Goal: Task Accomplishment & Management: Manage account settings

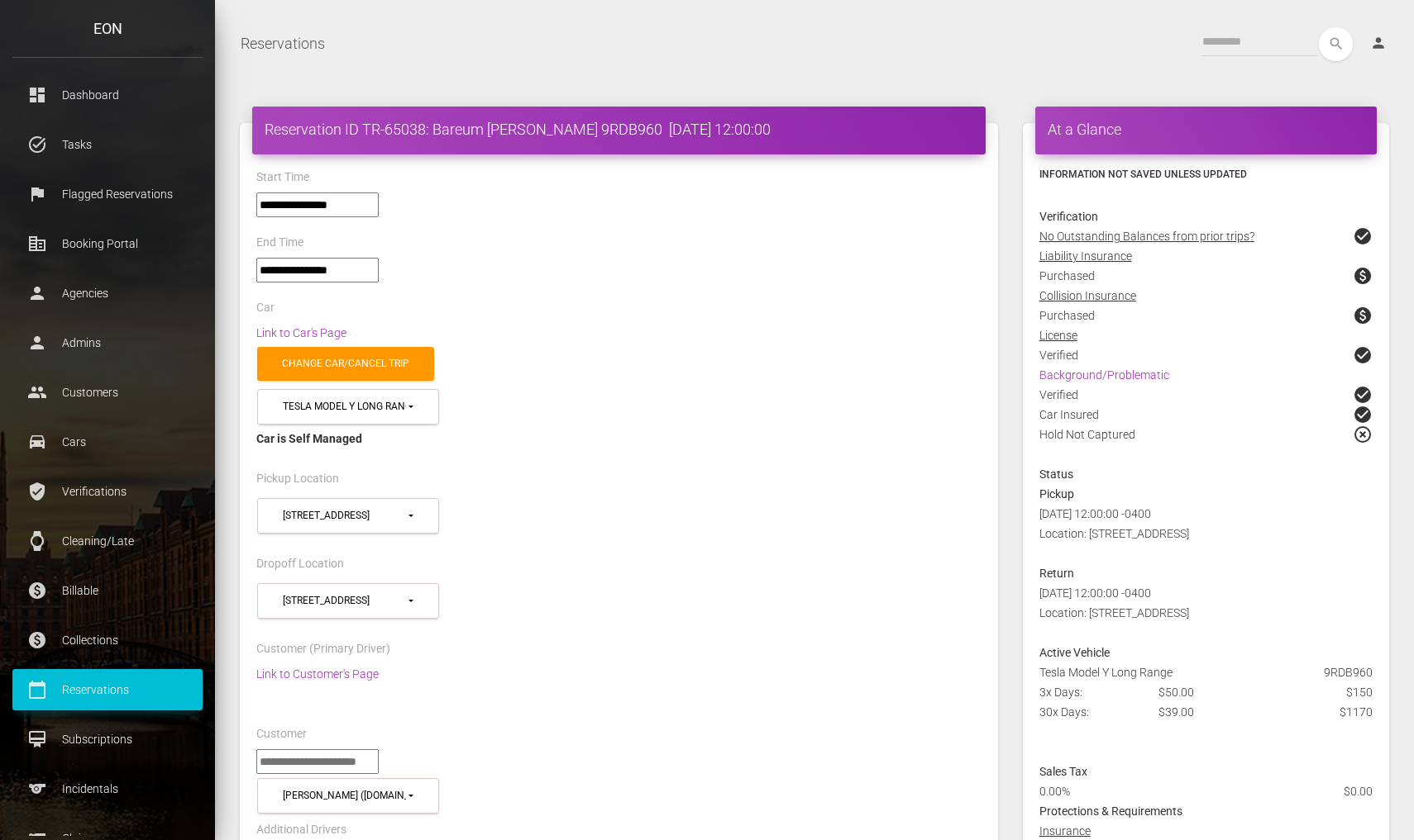
select select "*****"
select select
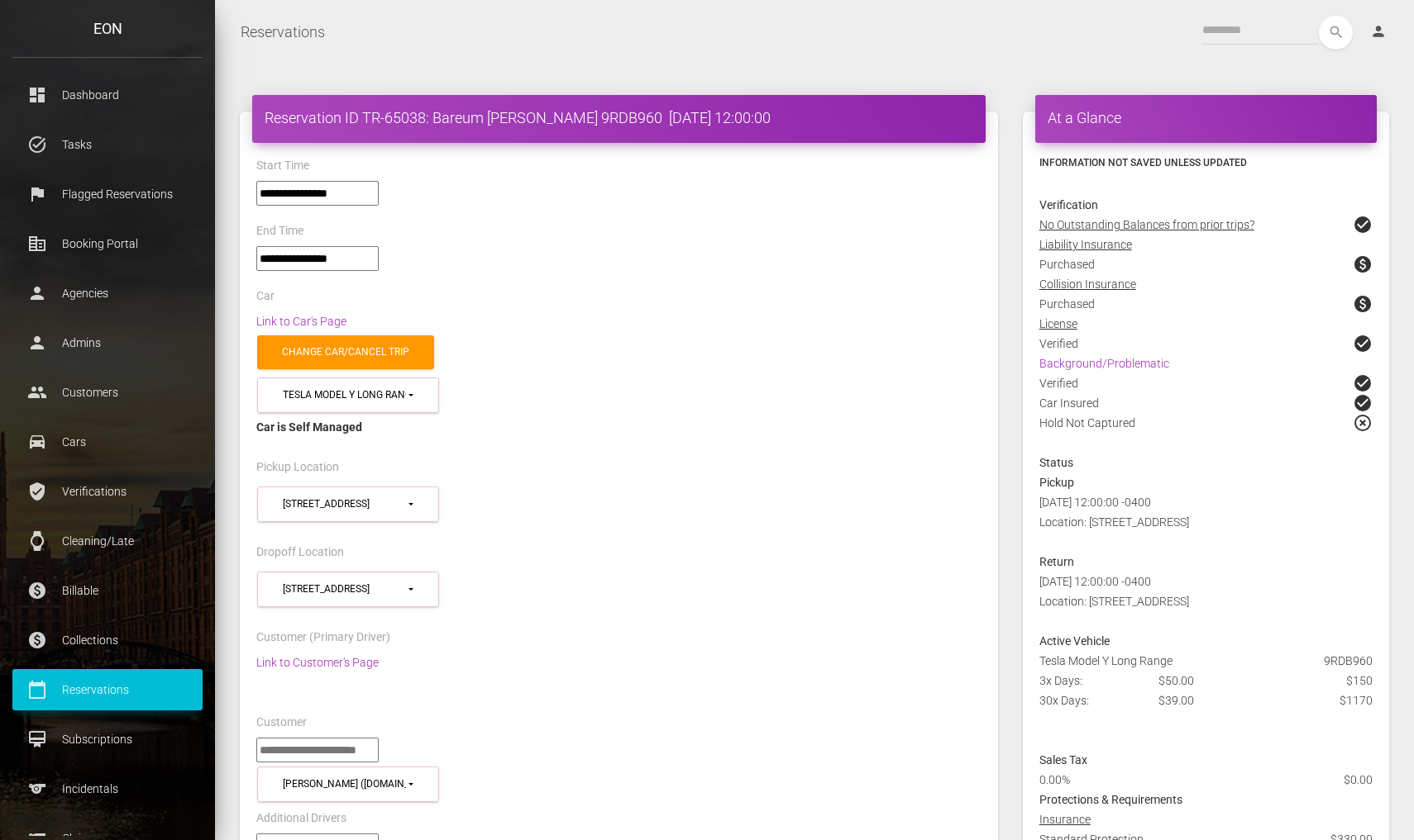
scroll to position [346, 0]
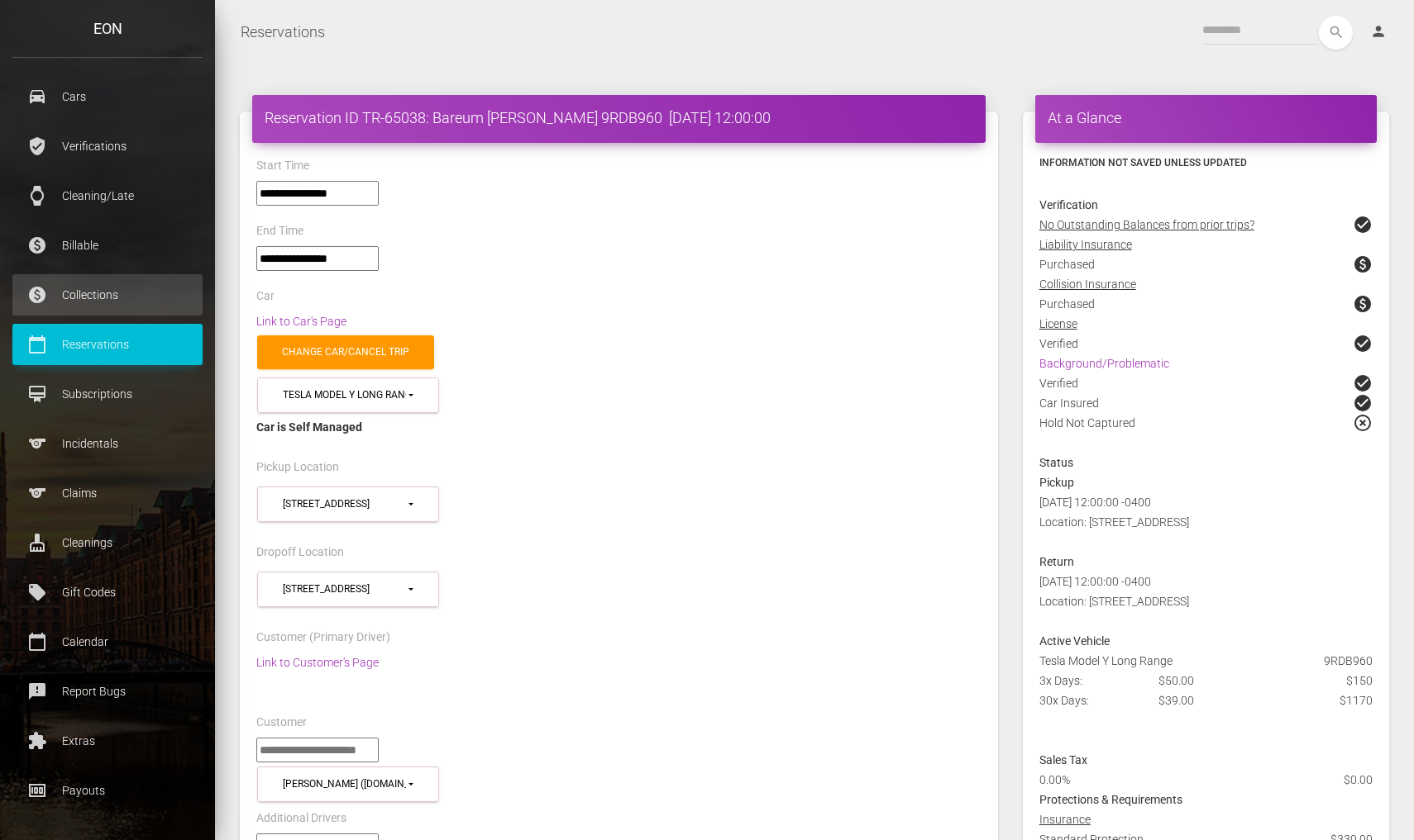
click at [146, 312] on link "paid Collections" at bounding box center [107, 295] width 190 height 42
click at [165, 322] on ul "dashboard Dashboard task_alt Tasks flag Flagged Reservations corporate_fare Boo…" at bounding box center [107, 270] width 215 height 1083
click at [134, 331] on link "calendar_today Reservations" at bounding box center [107, 345] width 190 height 42
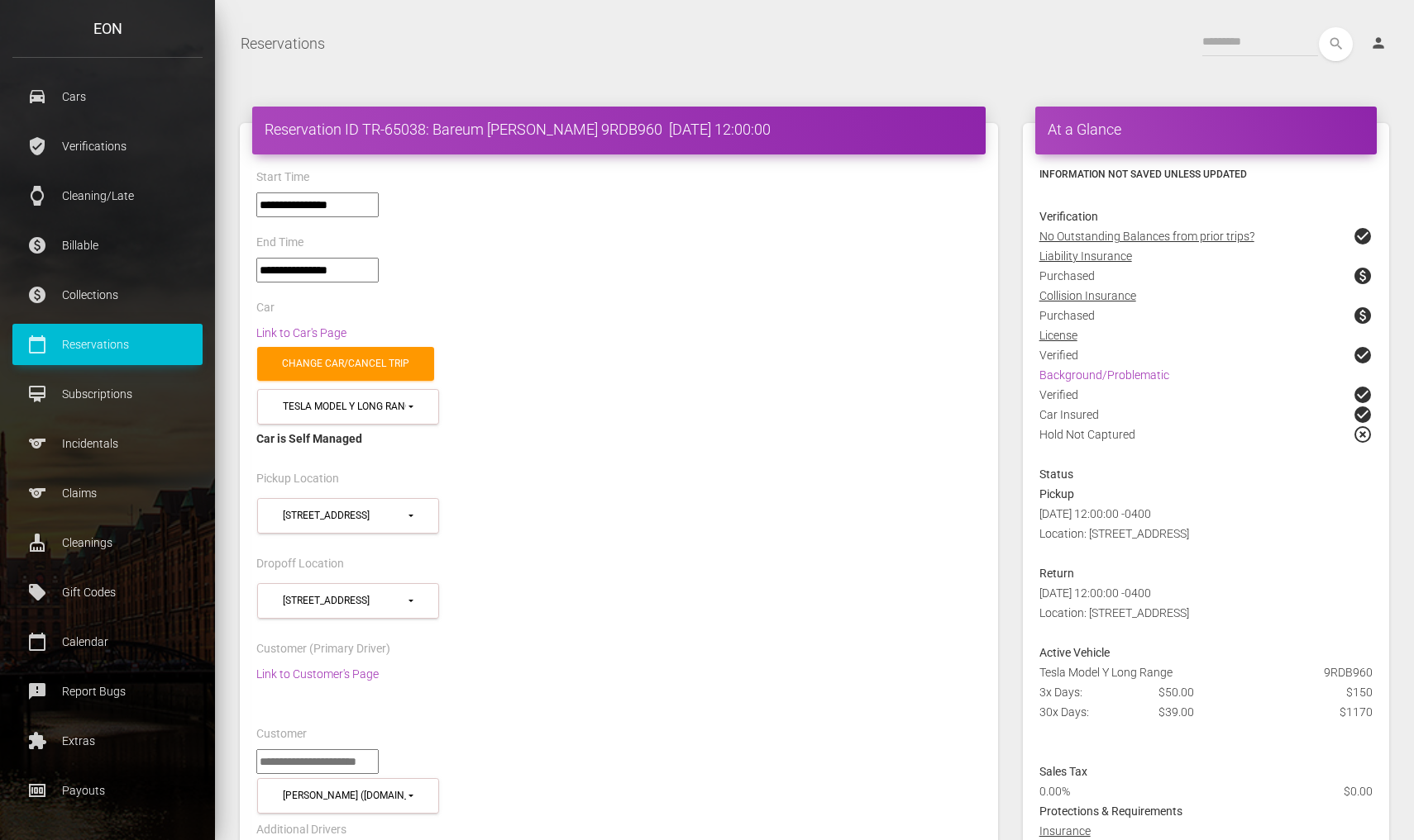
scroll to position [0, 0]
click at [545, 429] on div "Car is Self Managed" at bounding box center [619, 439] width 725 height 19
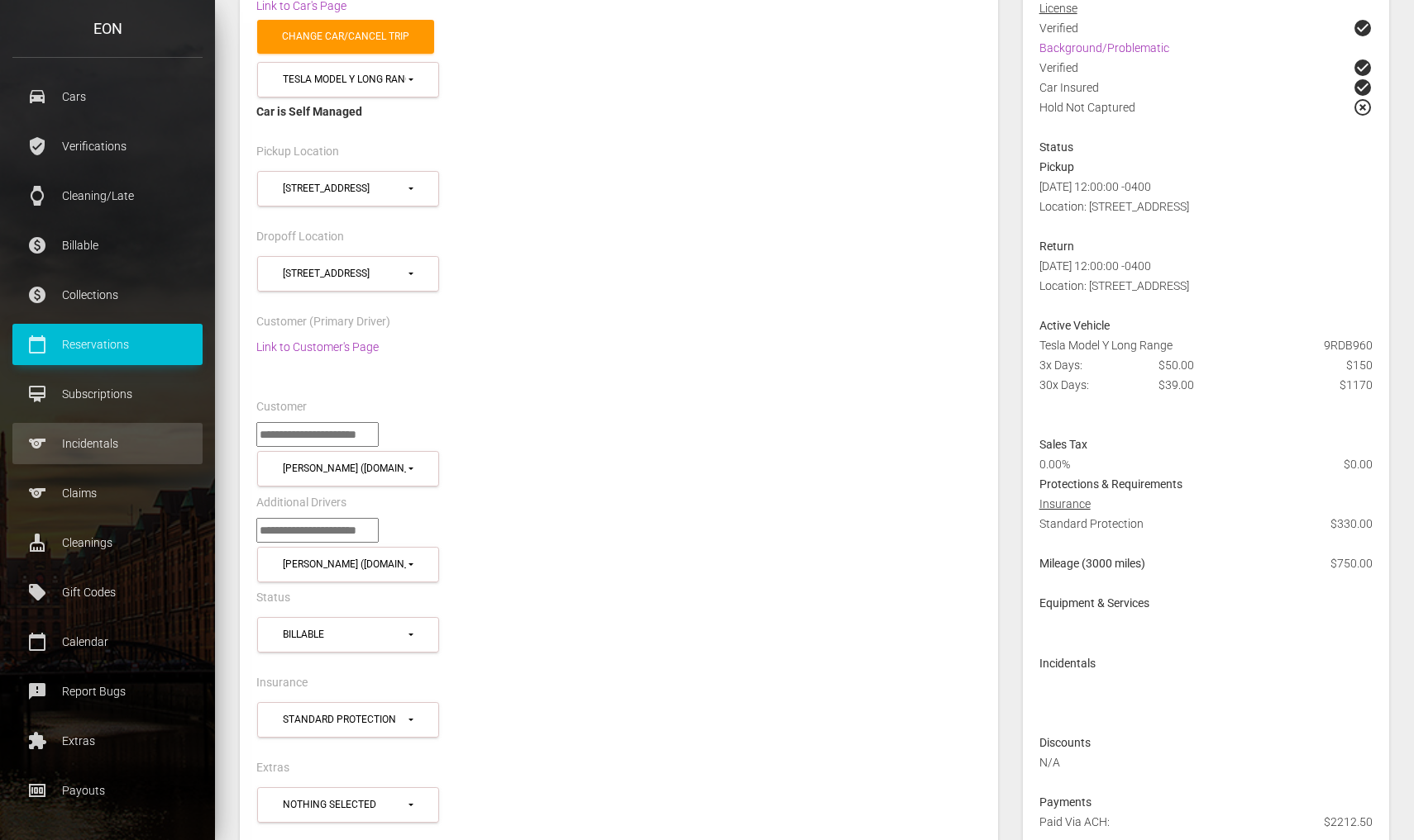
click at [142, 454] on p "Incidentals" at bounding box center [107, 444] width 166 height 25
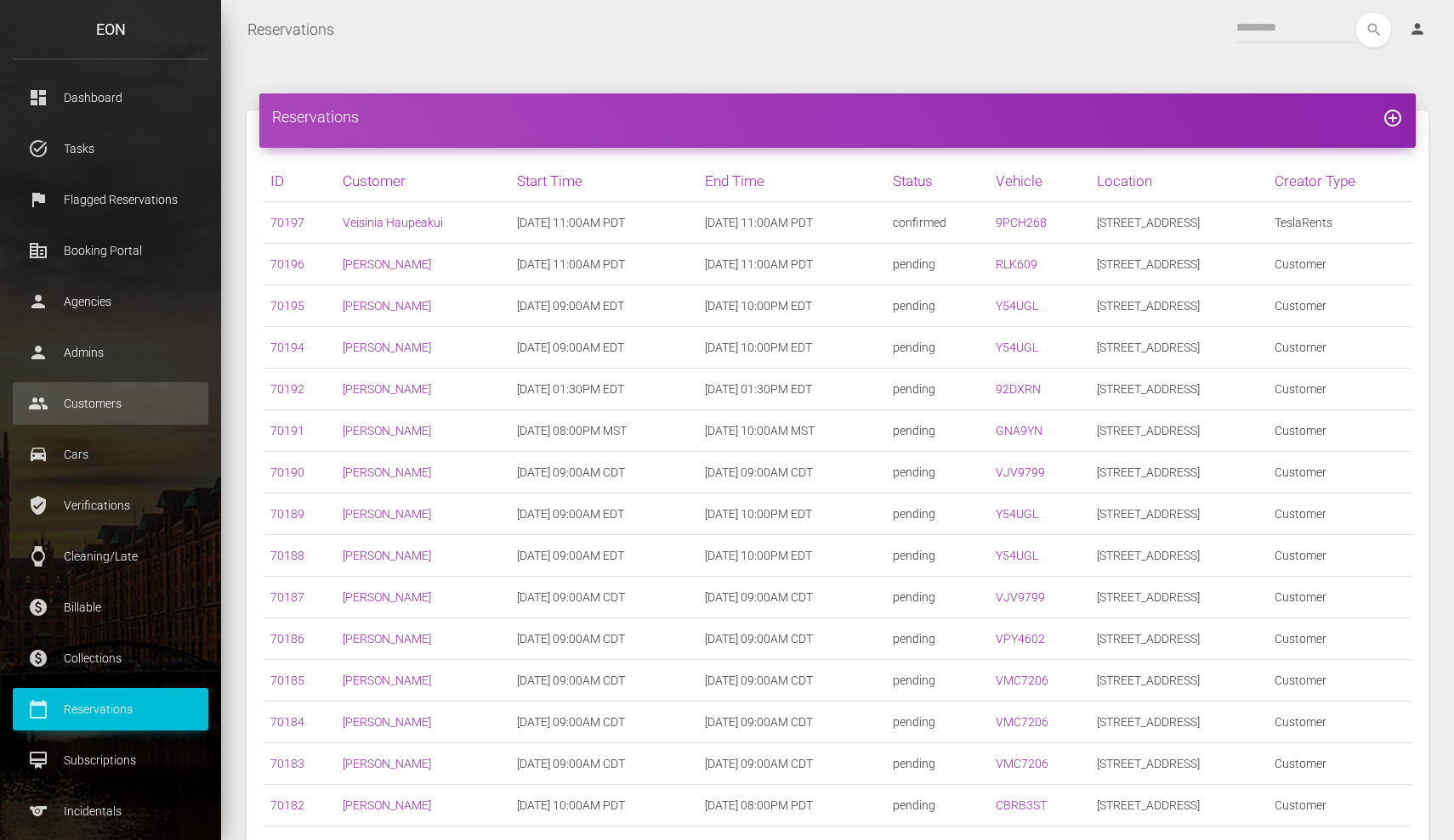
click at [120, 422] on link "people Customers" at bounding box center [110, 404] width 195 height 43
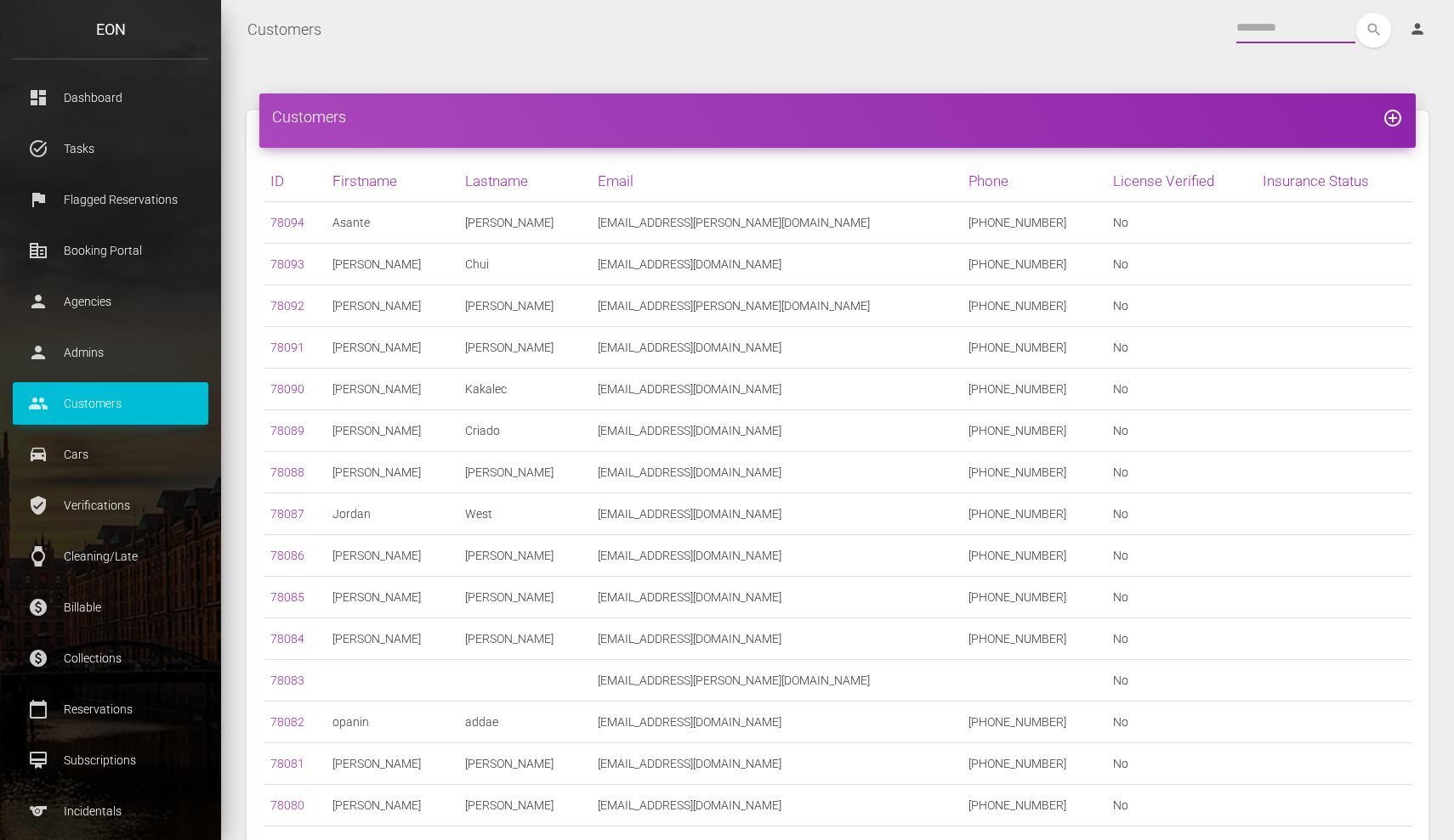
click at [1252, 30] on input "text" at bounding box center [1295, 28] width 119 height 31
paste input "**********"
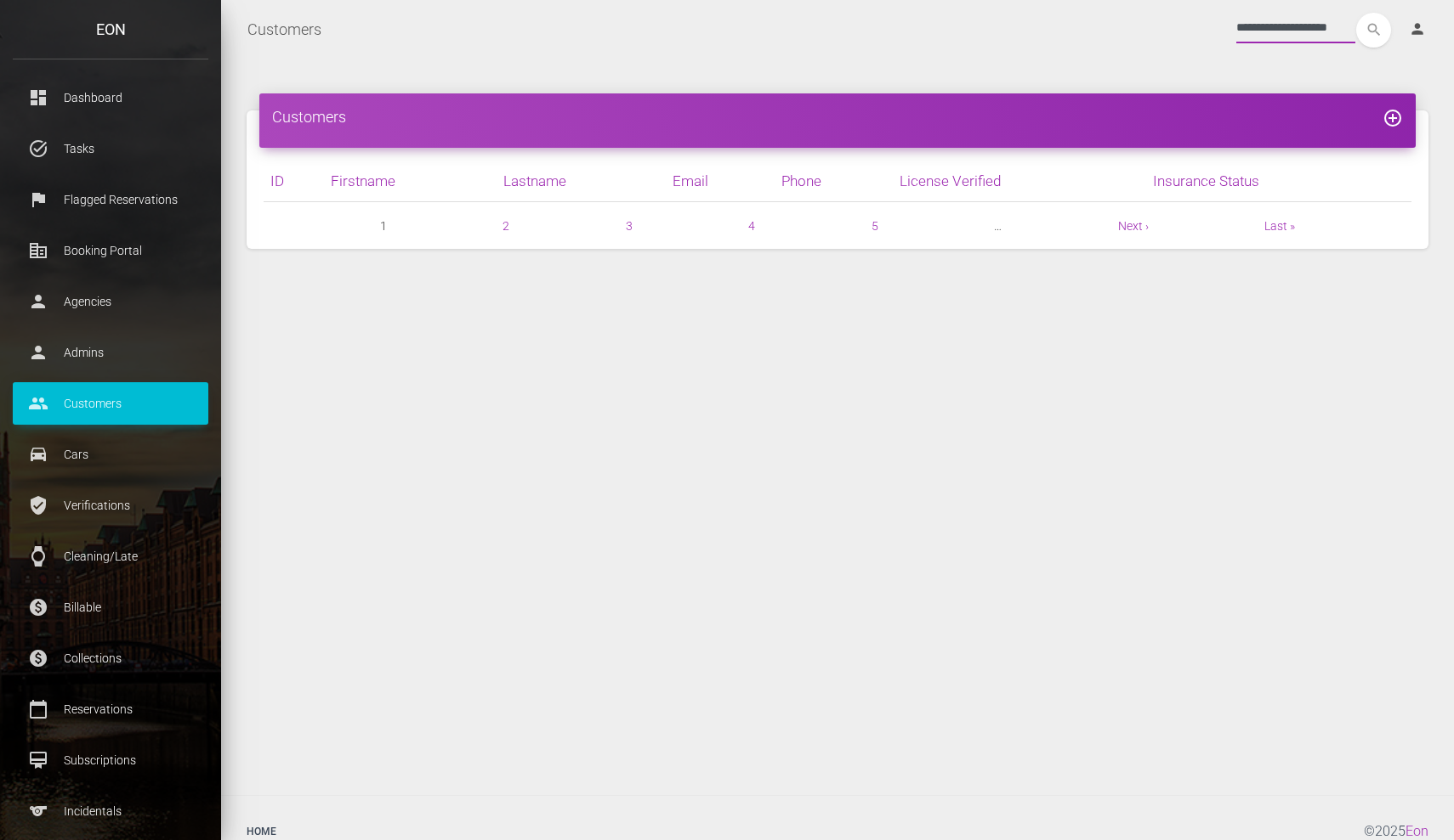
type input "**********"
click at [1373, 30] on button "search" at bounding box center [1373, 30] width 35 height 35
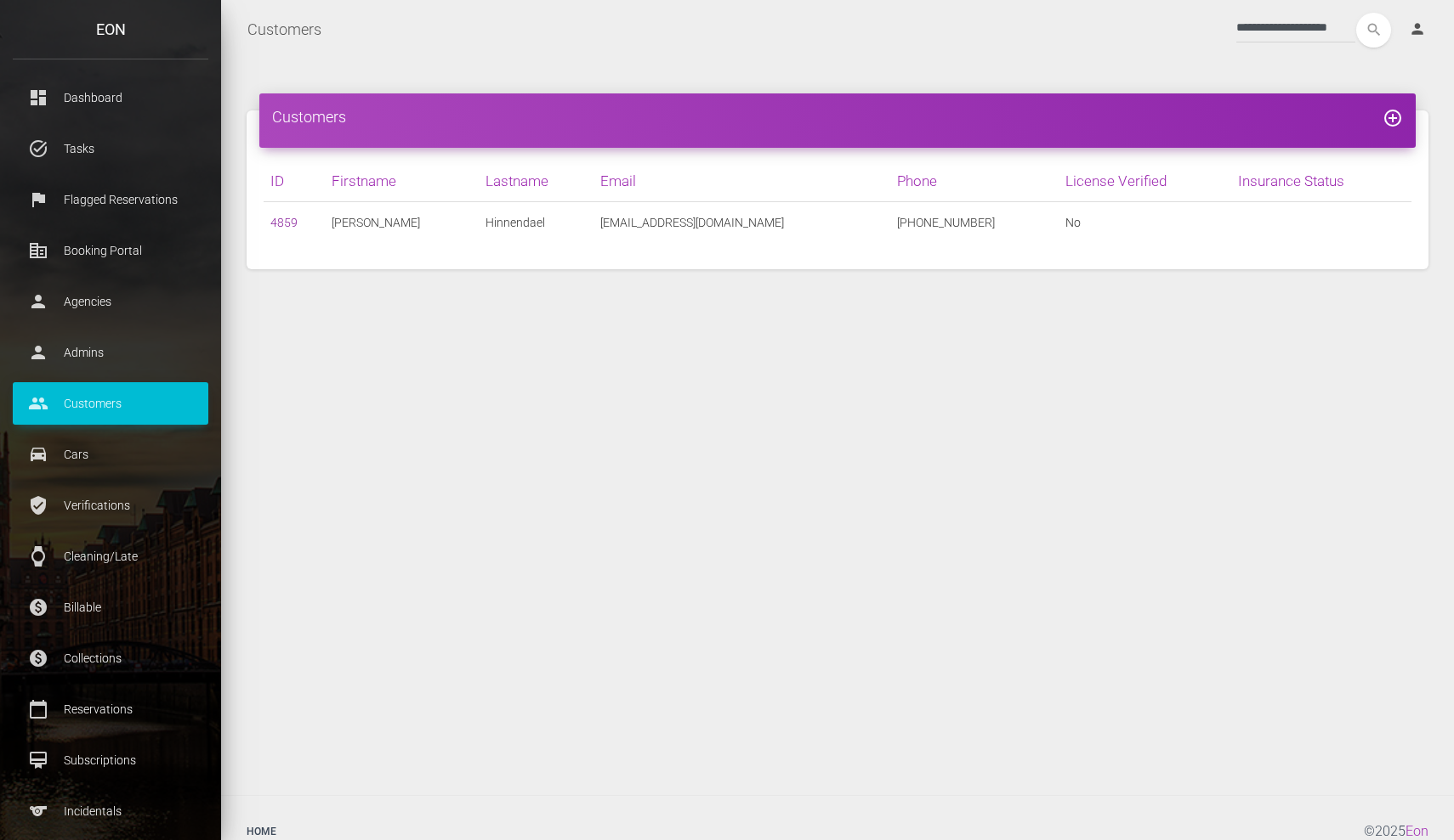
click at [282, 223] on link "4859" at bounding box center [284, 222] width 27 height 14
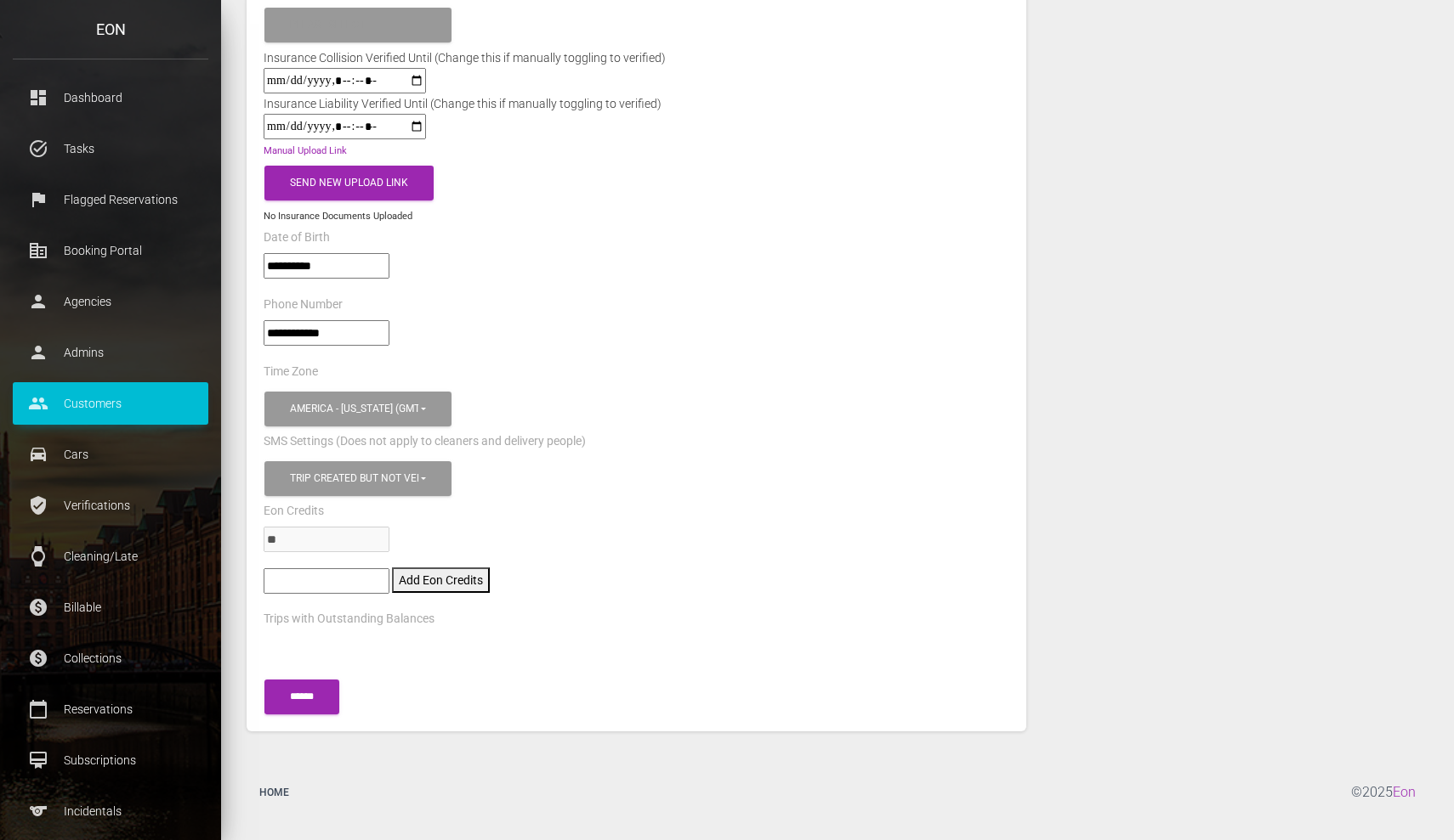
scroll to position [969, 0]
click at [288, 571] on input"] "number" at bounding box center [326, 582] width 126 height 26
type input"] "****"
click at [459, 569] on button "Add Eon Credits" at bounding box center [440, 581] width 98 height 26
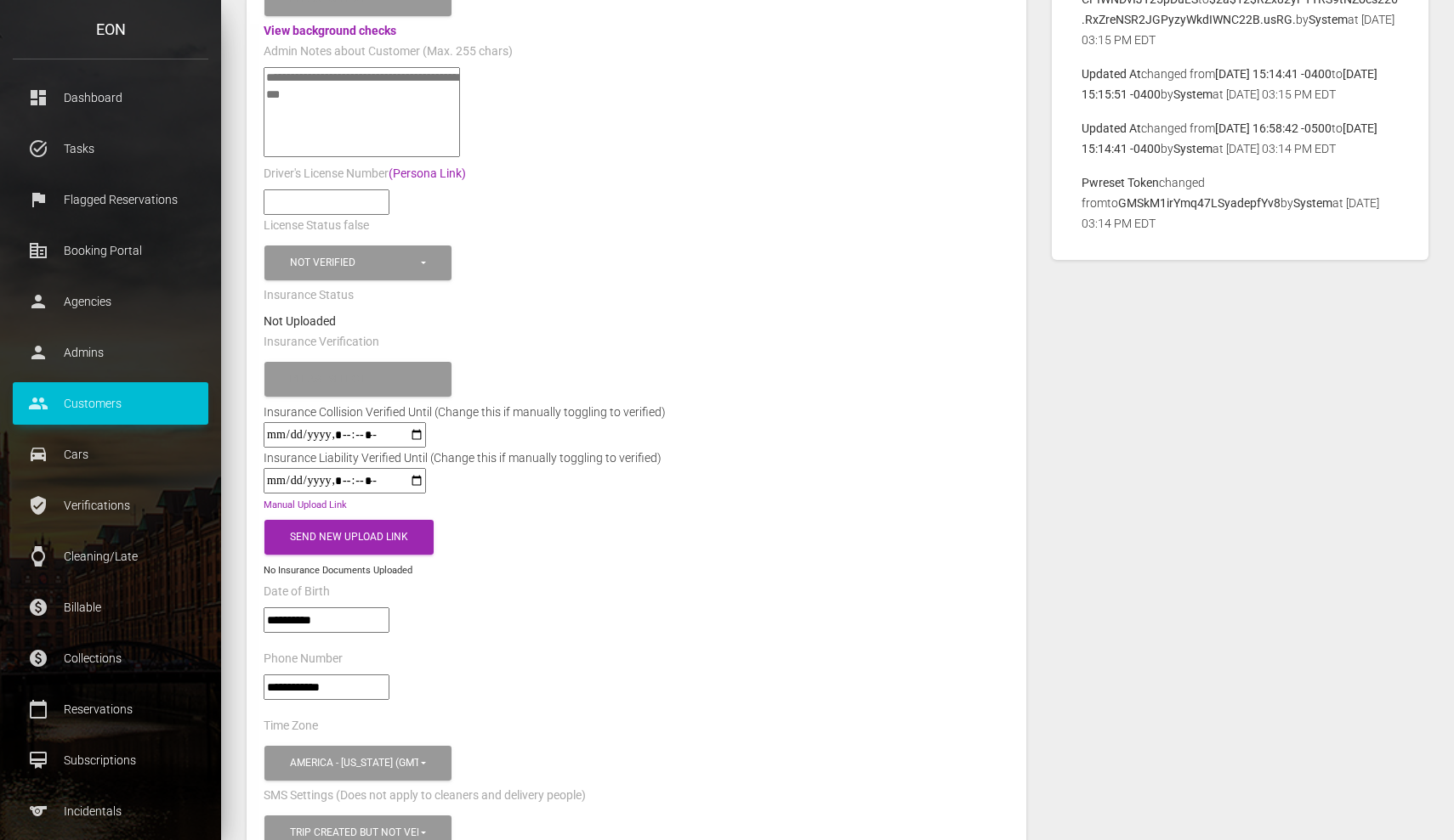
scroll to position [680, 0]
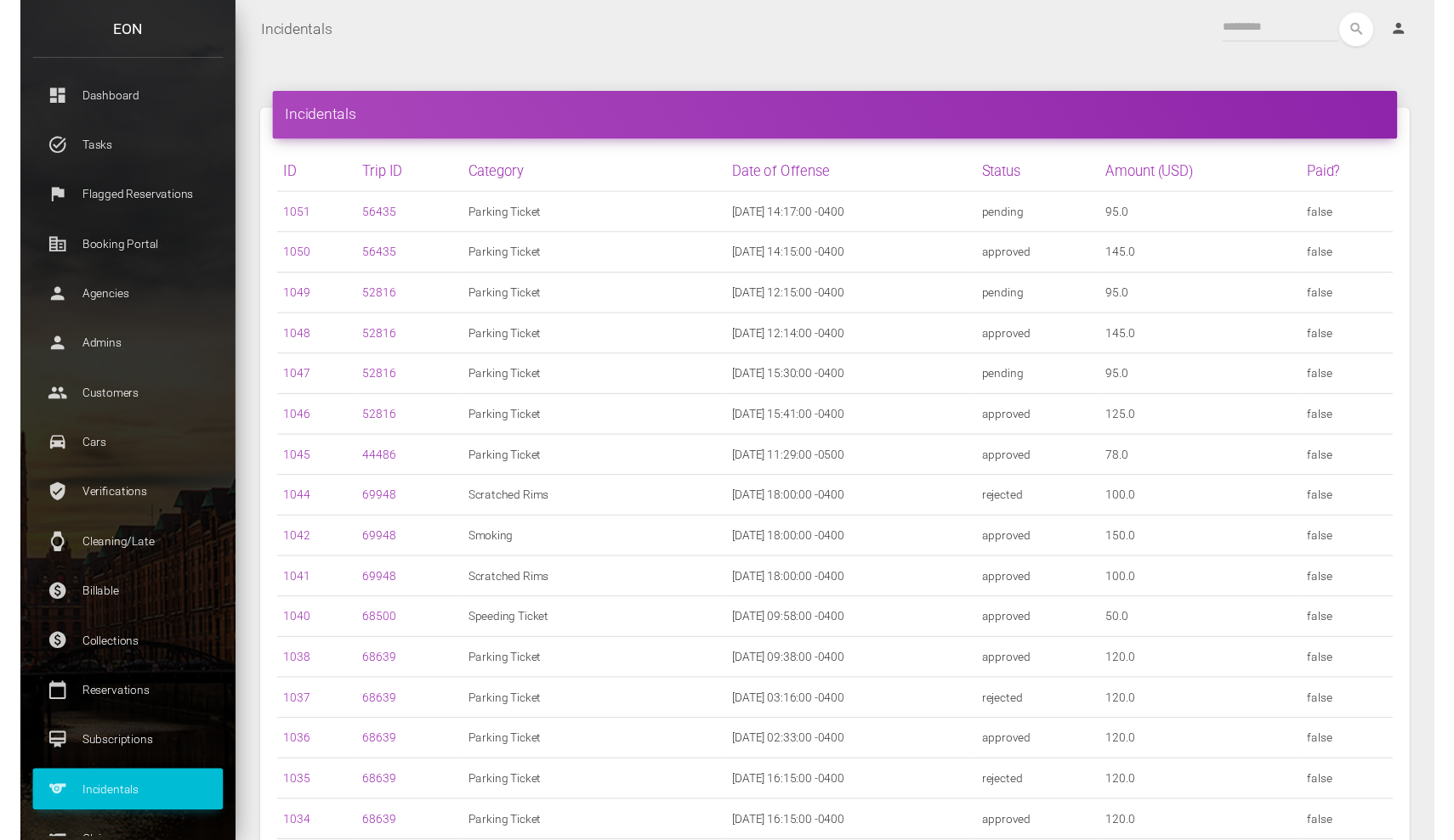
scroll to position [9, 0]
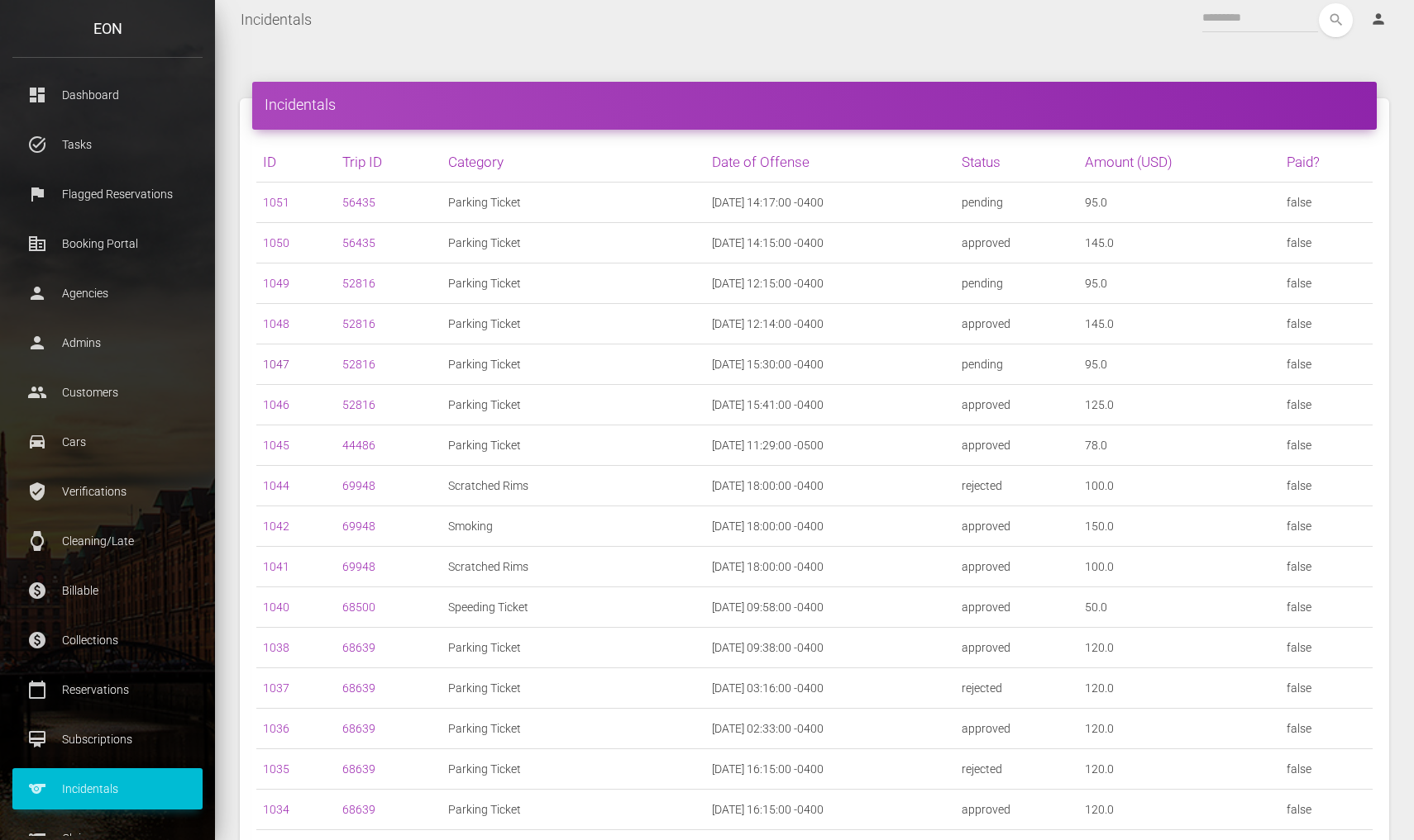
click at [278, 363] on link "1047" at bounding box center [277, 364] width 27 height 13
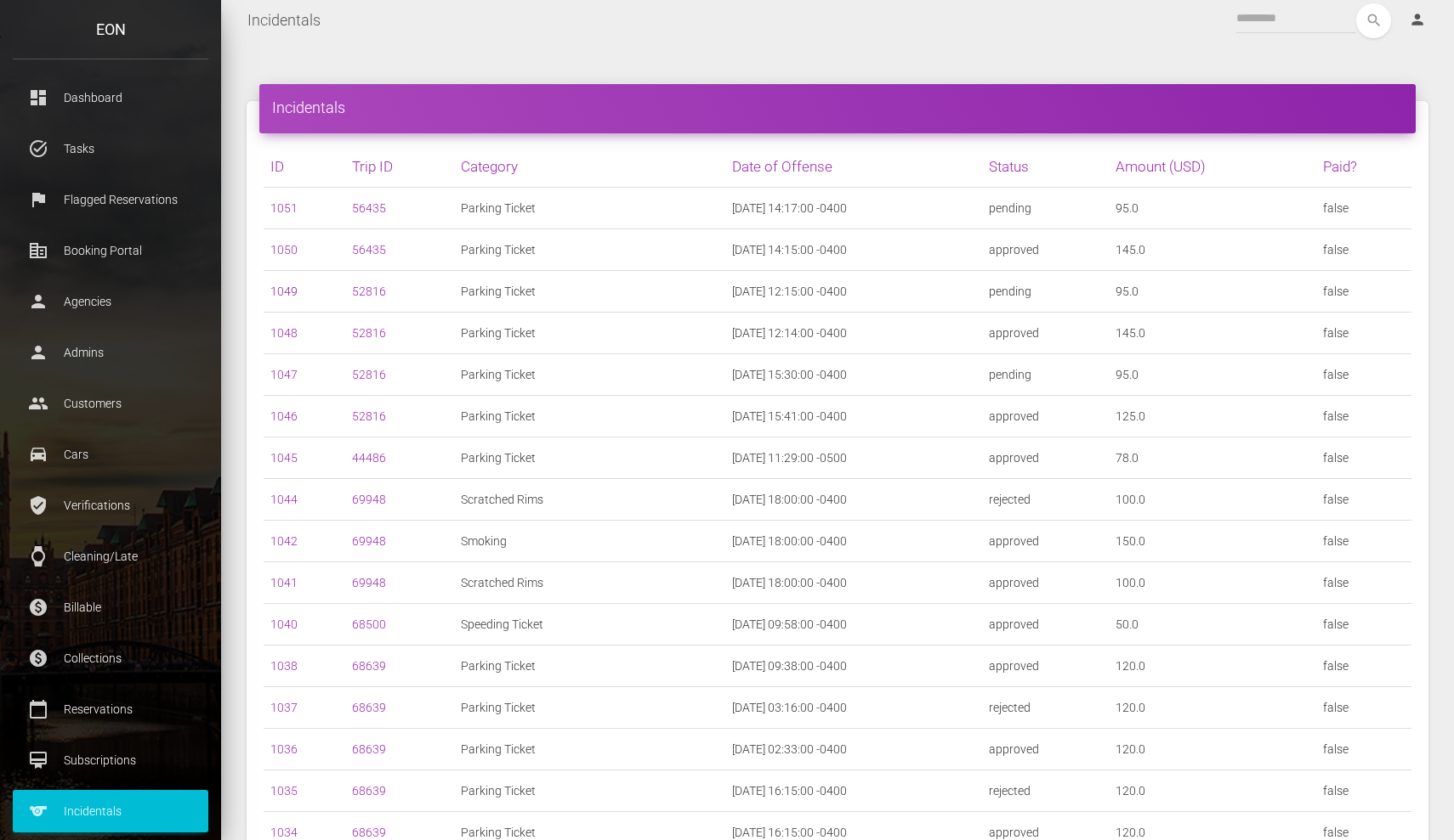
click at [283, 293] on link "1049" at bounding box center [284, 291] width 27 height 14
click at [290, 202] on link "1051" at bounding box center [284, 208] width 27 height 14
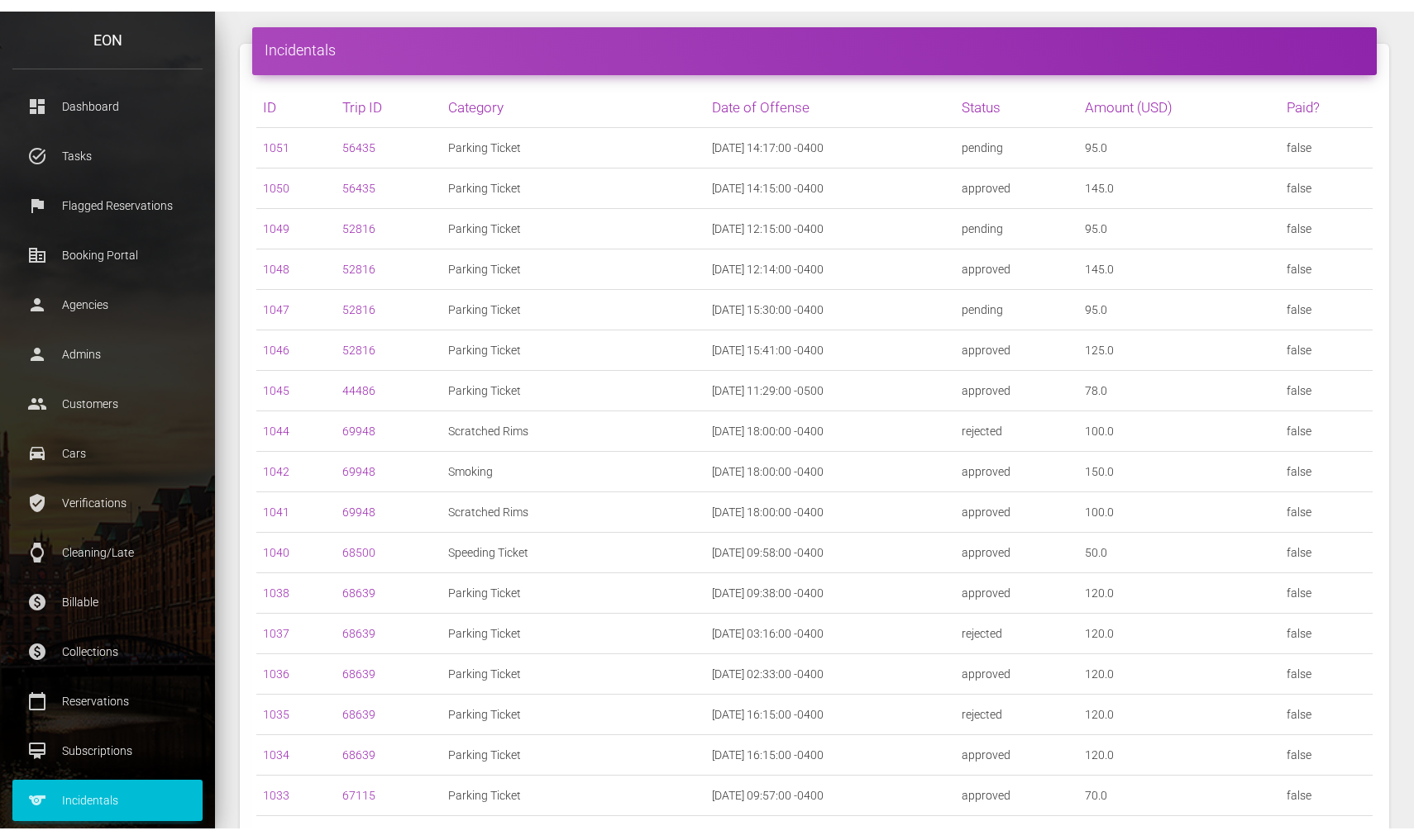
scroll to position [75, 0]
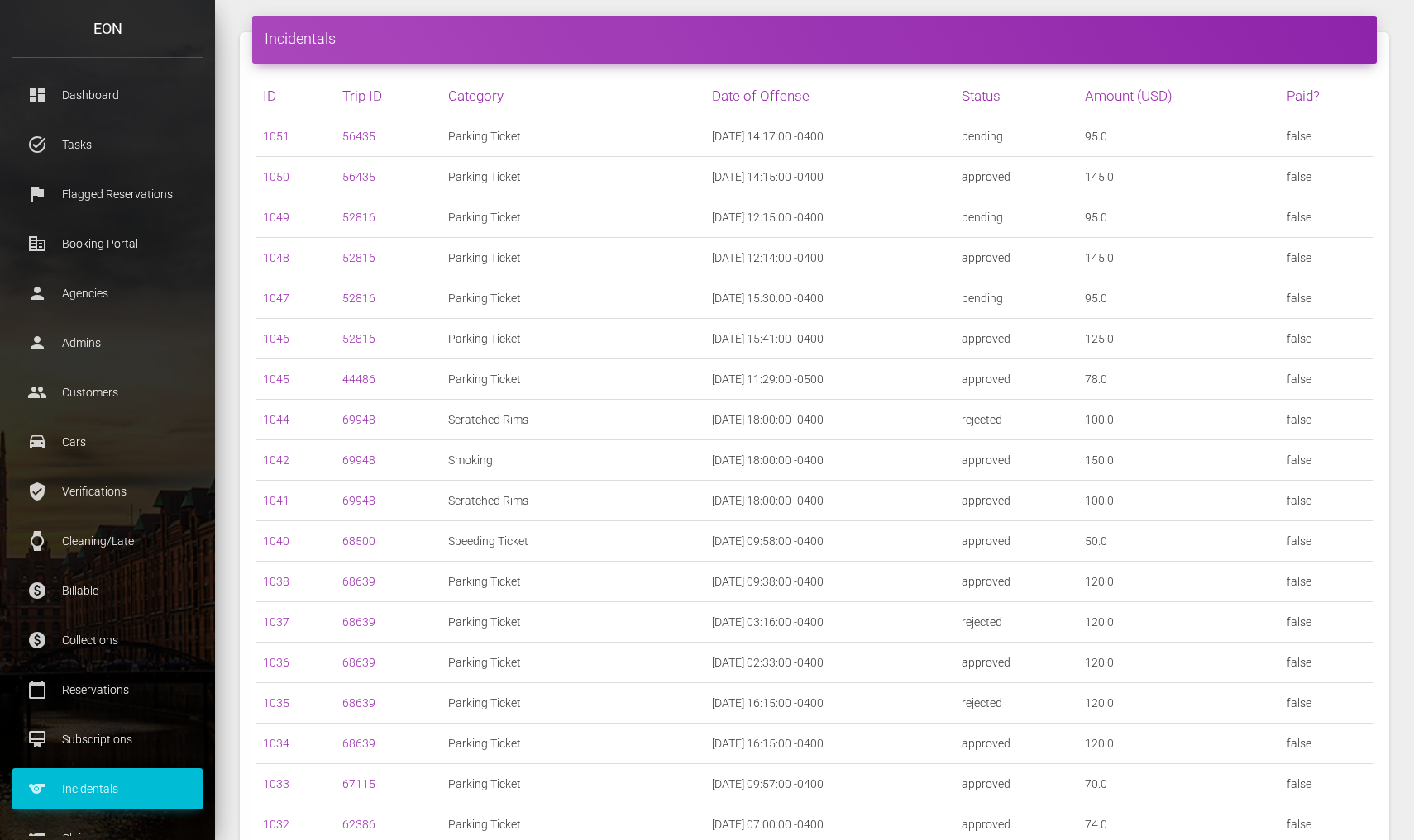
click at [906, 220] on td "2025-05-08 12:15:00 -0400" at bounding box center [830, 218] width 250 height 41
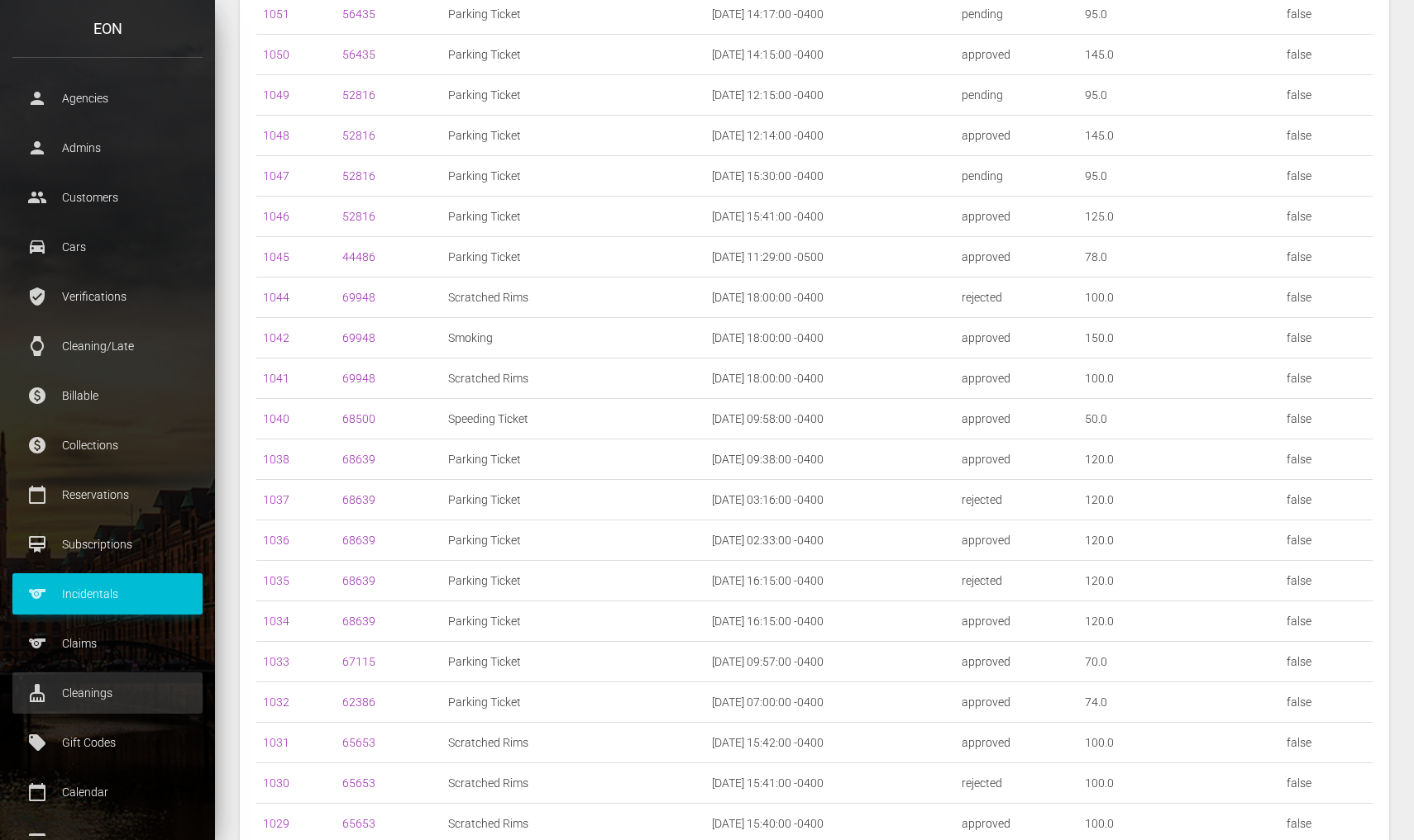
scroll to position [183, 0]
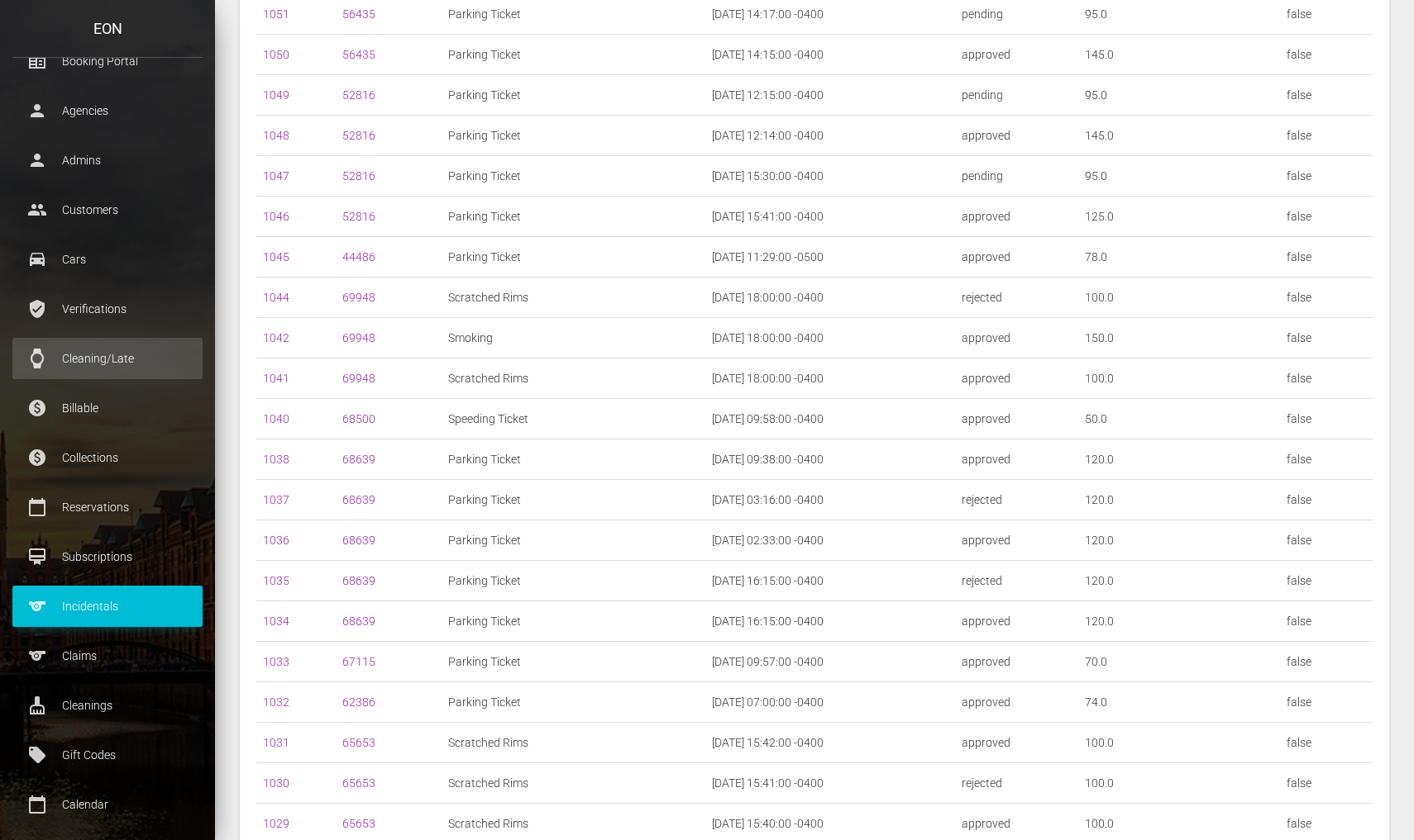
click at [144, 347] on p "Cleaning/Late" at bounding box center [107, 359] width 166 height 25
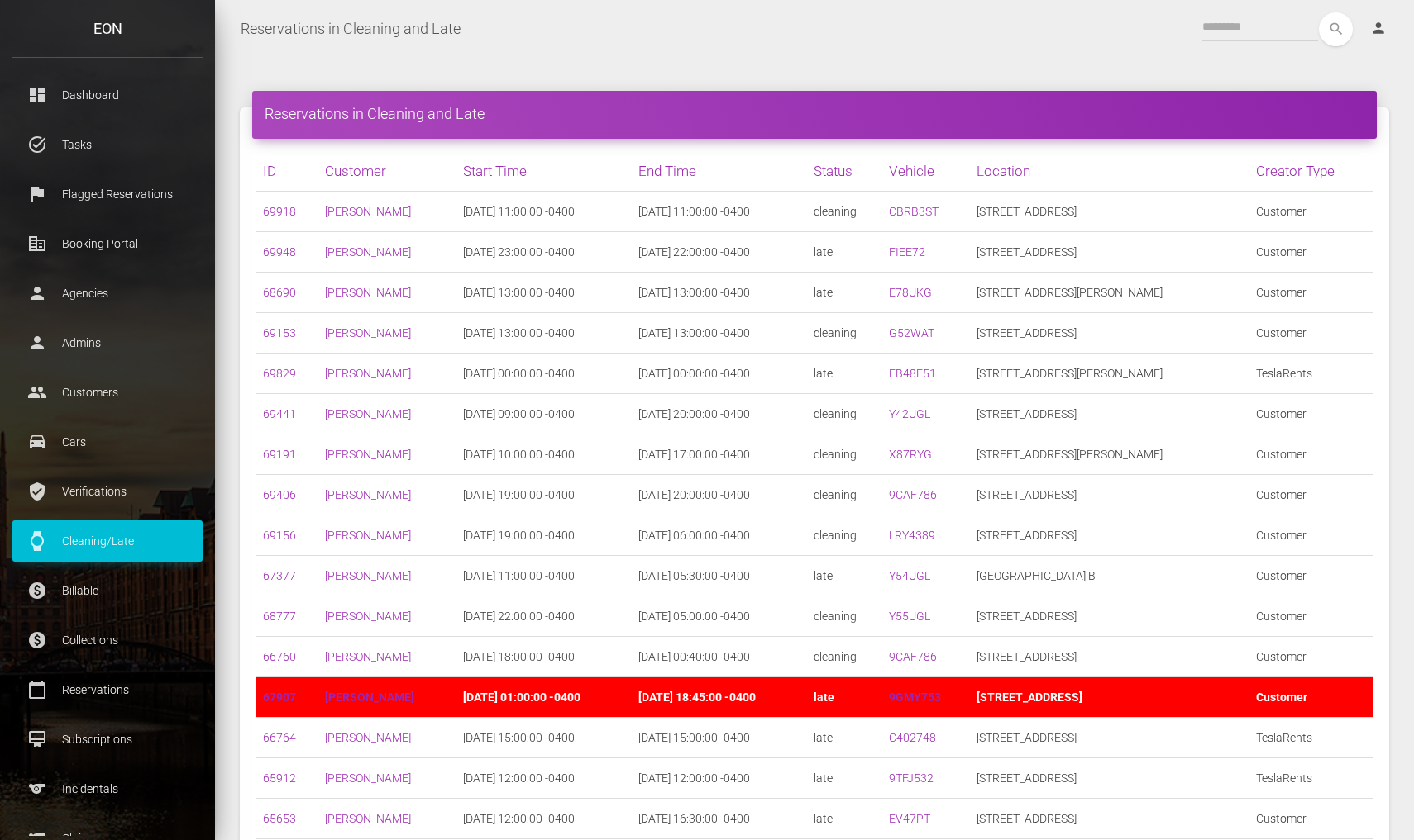
click at [279, 366] on td "69829" at bounding box center [287, 374] width 62 height 41
click at [280, 372] on link "69829" at bounding box center [279, 373] width 33 height 13
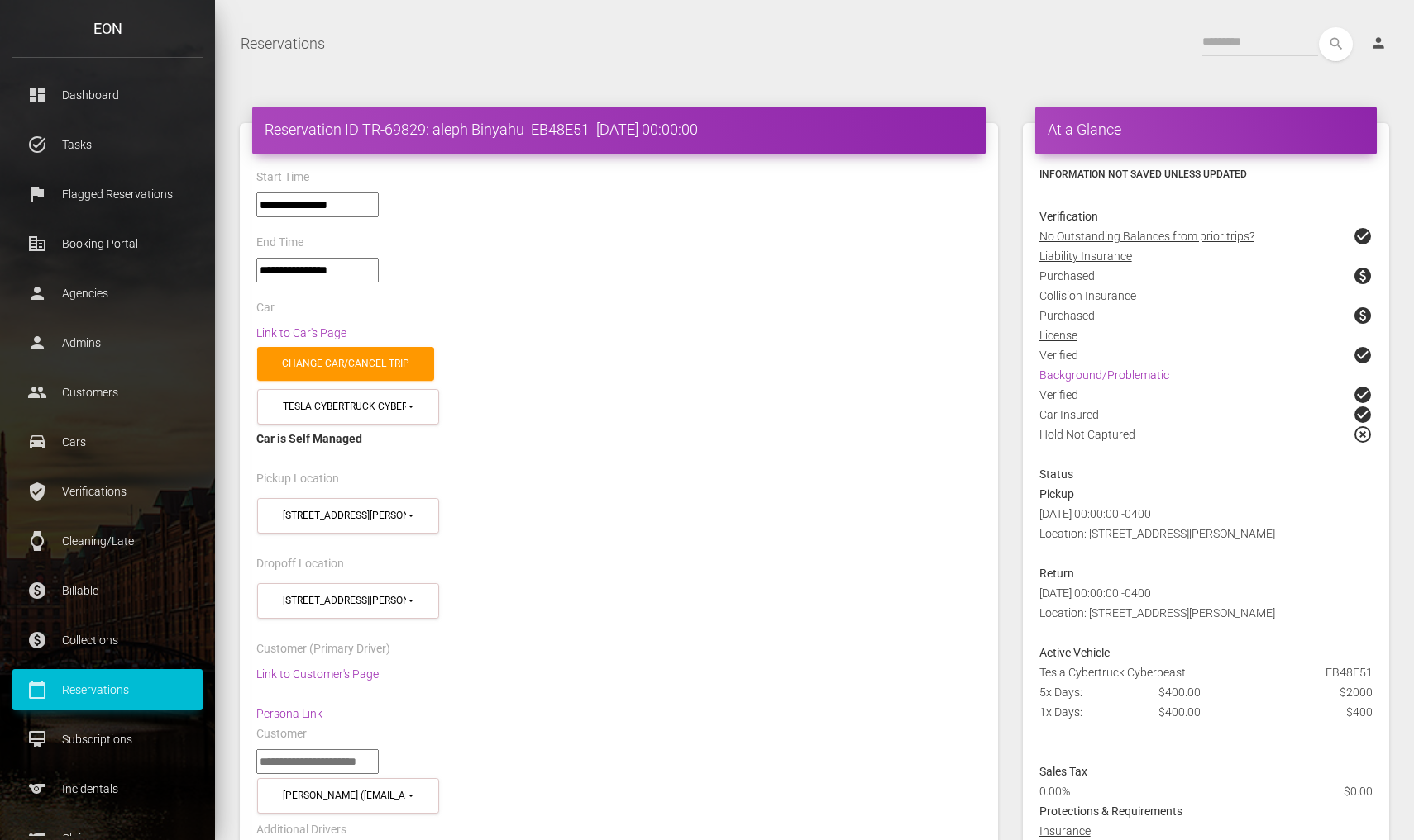
select select "*****"
select select
click at [806, 543] on div "**********" at bounding box center [619, 524] width 750 height 59
